Goal: Task Accomplishment & Management: Manage account settings

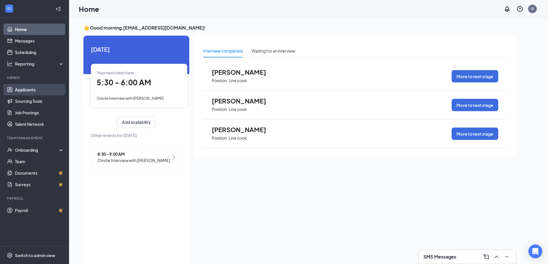
click at [25, 90] on link "Applicants" at bounding box center [39, 90] width 49 height 12
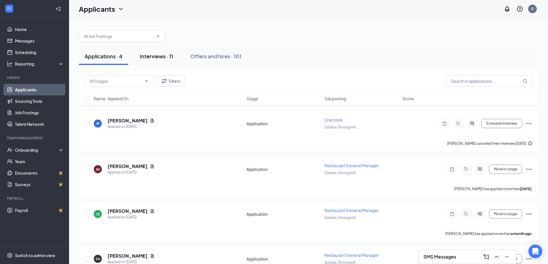
click at [154, 57] on div "Interviews · 11" at bounding box center [156, 56] width 33 height 7
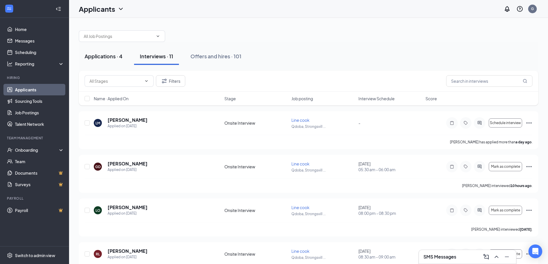
click at [110, 56] on div "Applications · 4" at bounding box center [104, 56] width 38 height 7
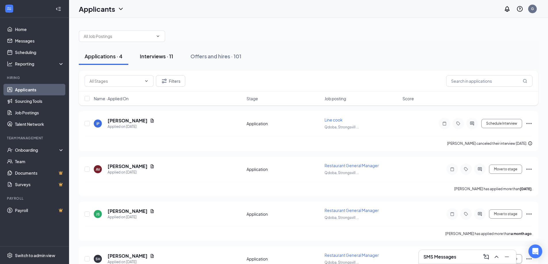
click at [148, 55] on div "Interviews · 11" at bounding box center [156, 56] width 33 height 7
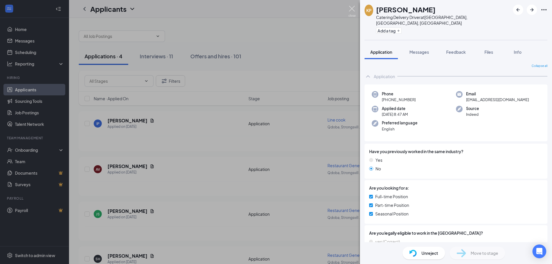
click at [351, 7] on img at bounding box center [352, 11] width 7 height 11
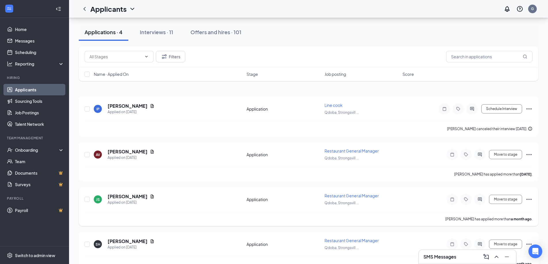
scroll to position [28, 0]
